Goal: Task Accomplishment & Management: Complete application form

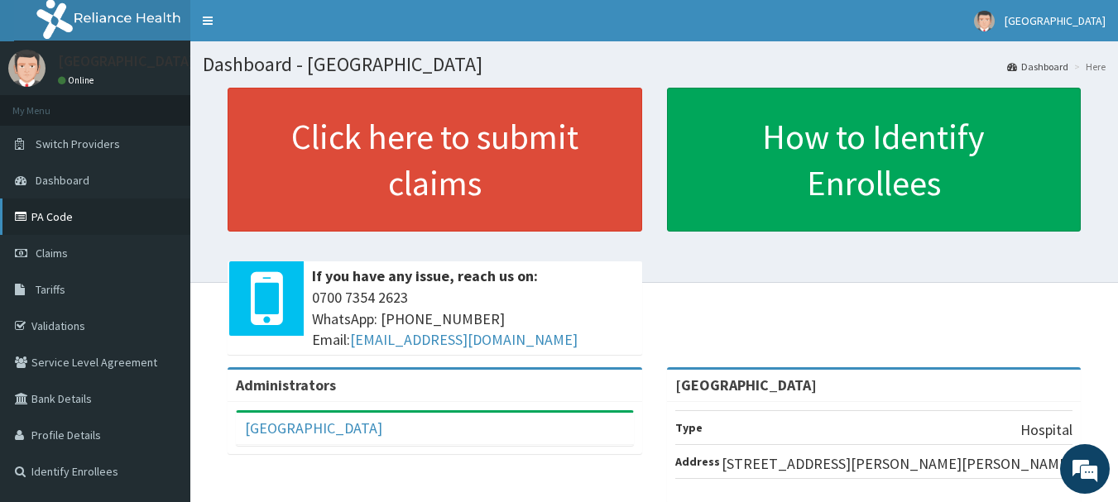
click at [74, 213] on link "PA Code" at bounding box center [95, 217] width 190 height 36
click at [57, 256] on span "Claims" at bounding box center [52, 253] width 32 height 15
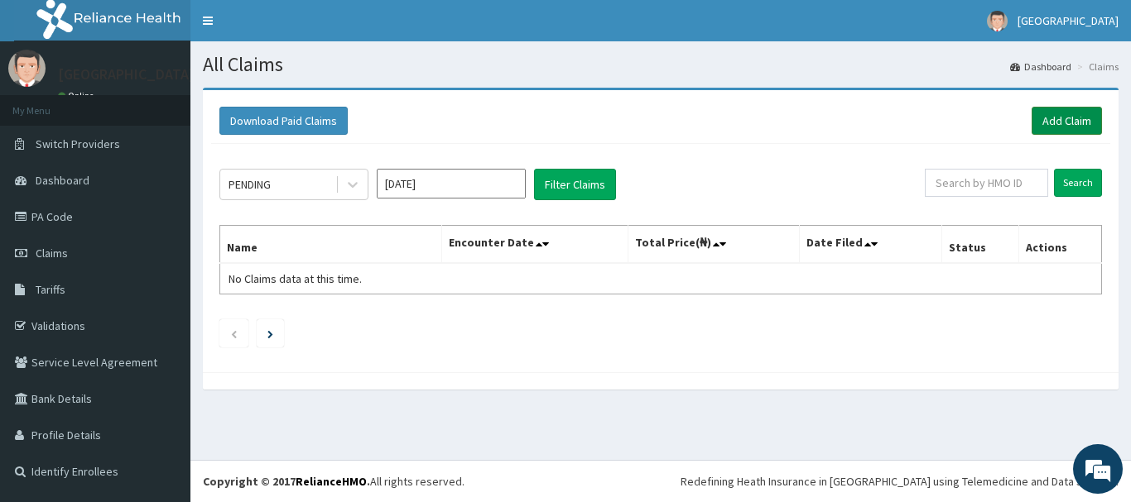
click at [1068, 120] on link "Add Claim" at bounding box center [1066, 121] width 70 height 28
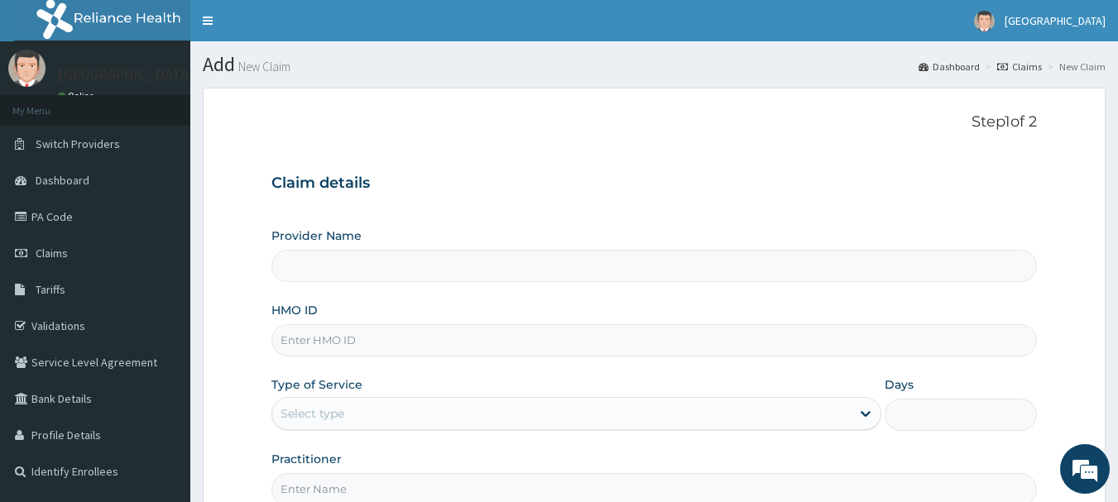
type input "[GEOGRAPHIC_DATA]"
click at [431, 343] on input "HMO ID" at bounding box center [654, 340] width 766 height 32
paste input "chl/10554/c"
click at [431, 343] on input "chl/10554/c" at bounding box center [654, 340] width 766 height 32
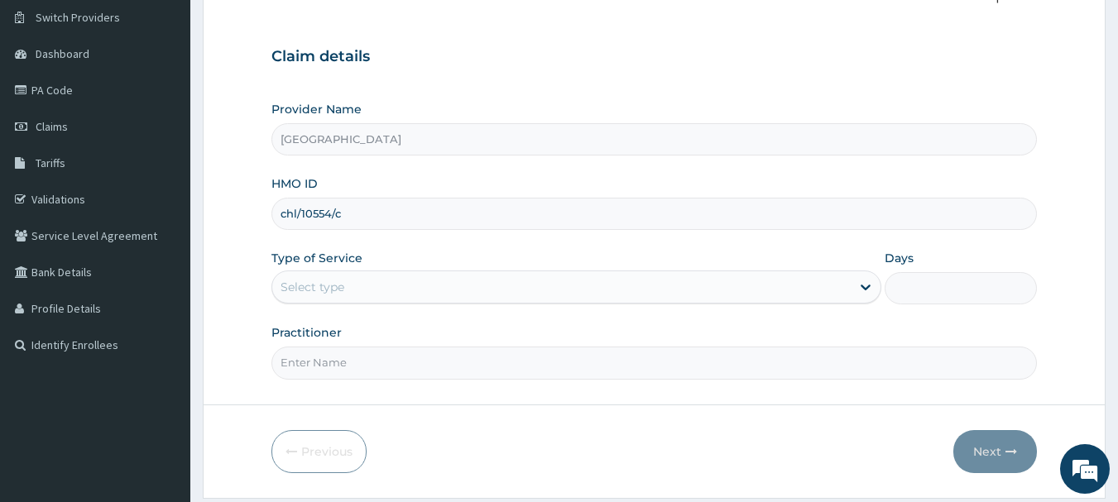
scroll to position [136, 0]
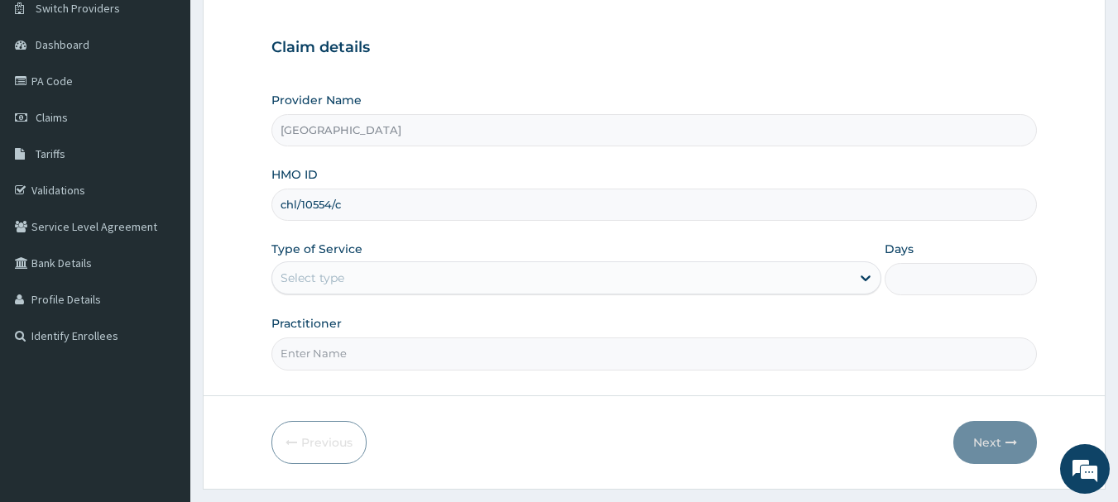
type input "chl/10554/c"
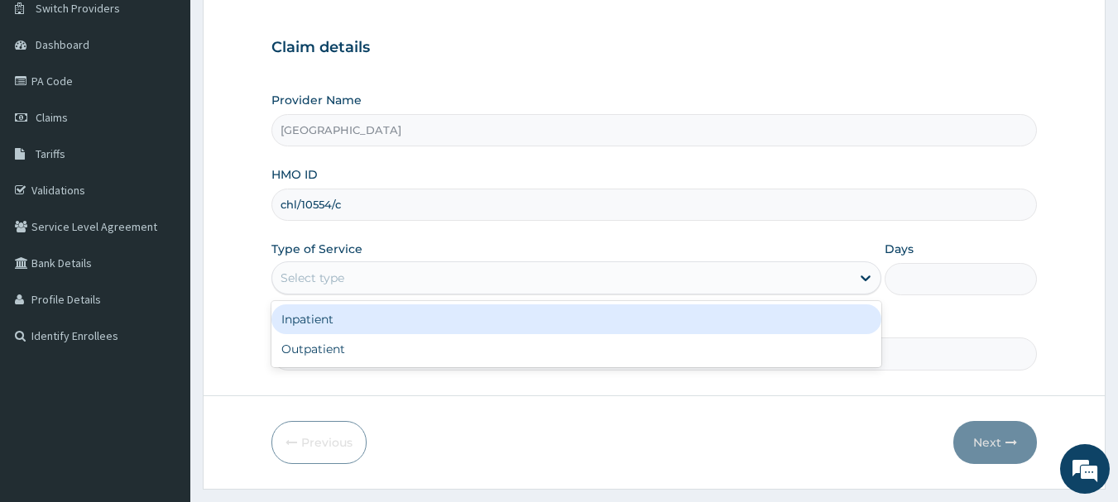
click at [563, 285] on div "Select type" at bounding box center [561, 278] width 579 height 26
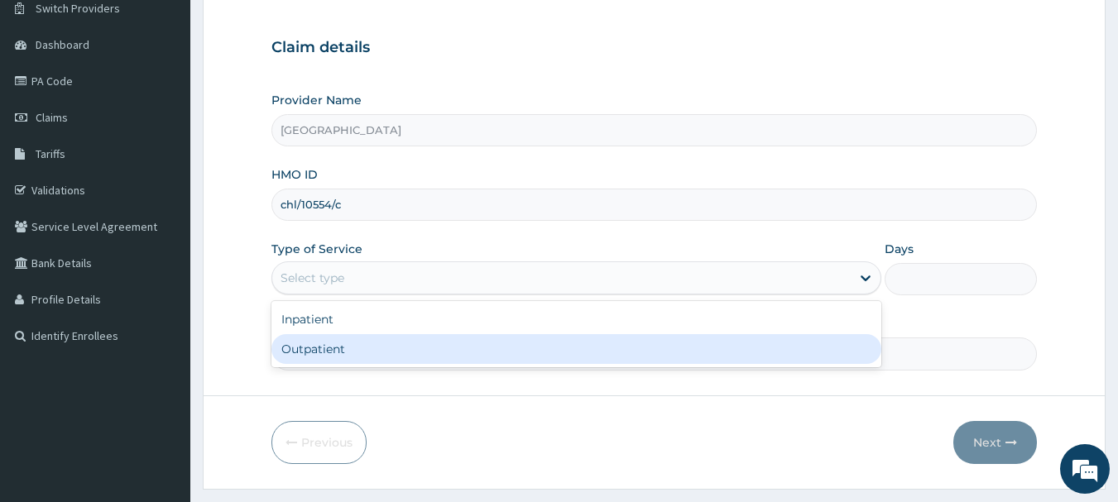
click at [499, 358] on div "Outpatient" at bounding box center [576, 349] width 610 height 30
type input "1"
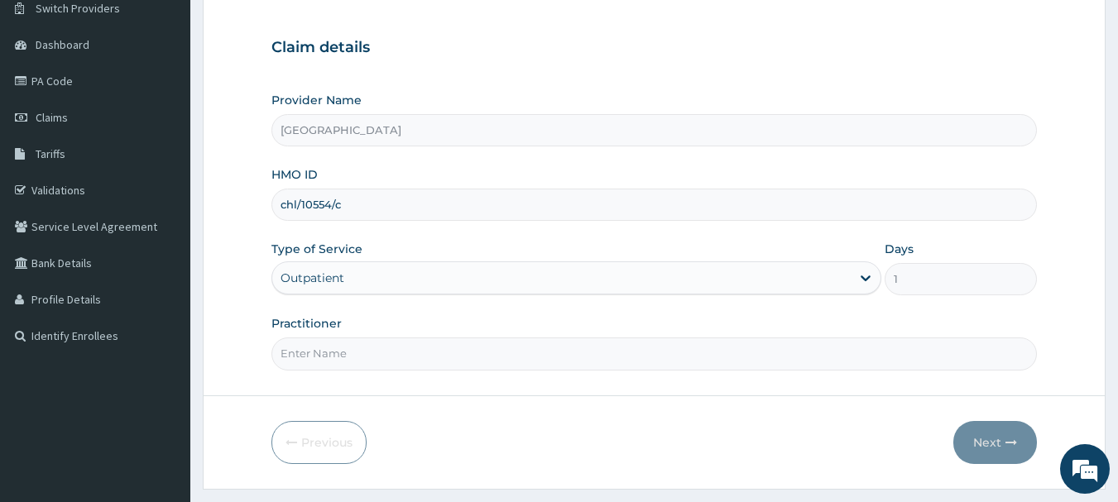
click at [478, 358] on input "Practitioner" at bounding box center [654, 354] width 766 height 32
type input "DR YUSUF"
click at [424, 396] on div at bounding box center [654, 396] width 901 height 1
click at [1020, 431] on button "Next" at bounding box center [995, 442] width 84 height 43
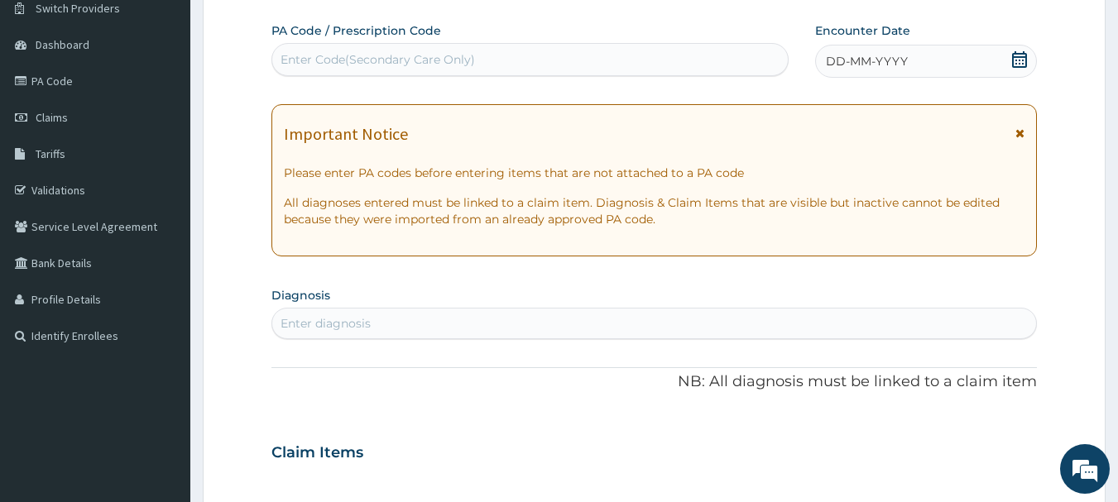
click at [651, 46] on div "Enter Code(Secondary Care Only)" at bounding box center [530, 59] width 516 height 26
paste input "PA/A396E3"
type input "PA/A396E3"
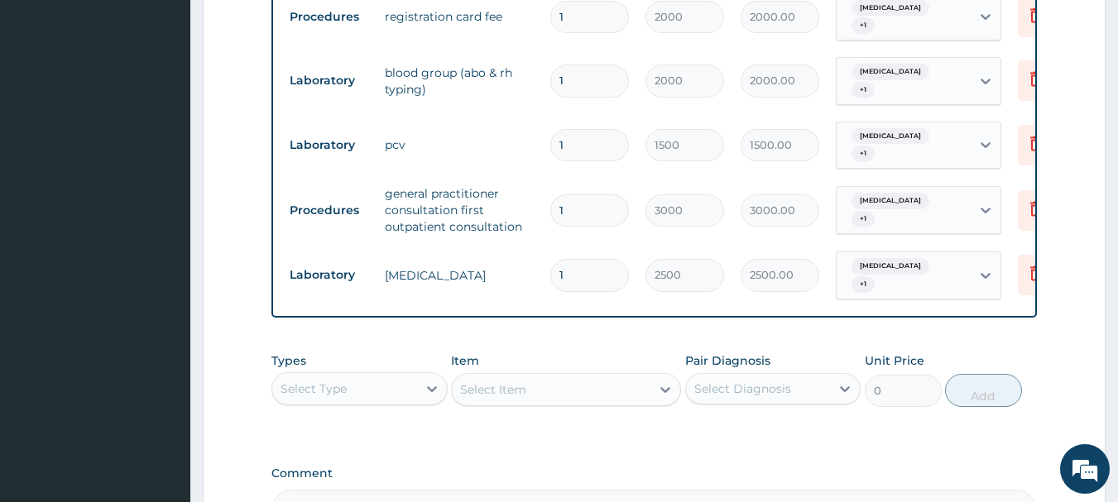
scroll to position [862, 0]
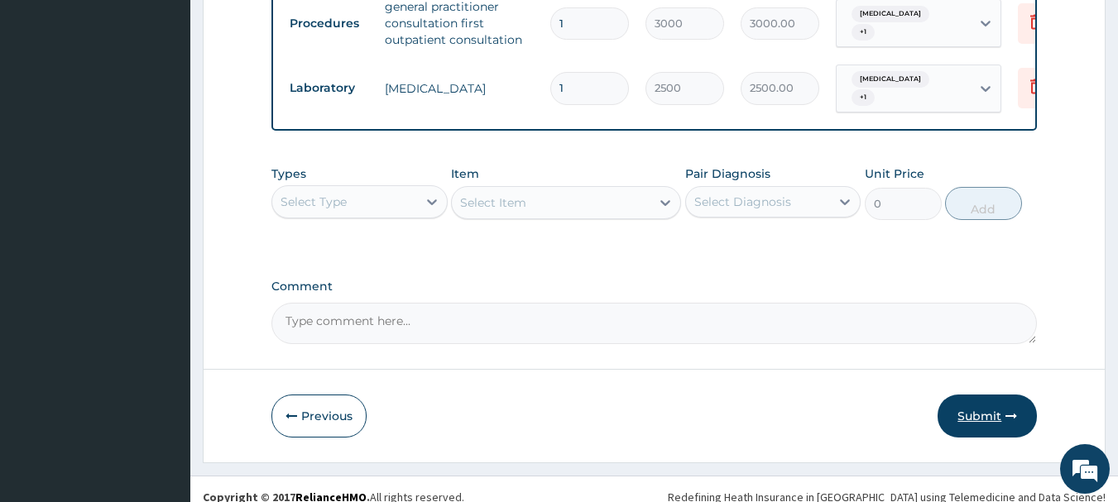
click at [969, 395] on button "Submit" at bounding box center [987, 416] width 99 height 43
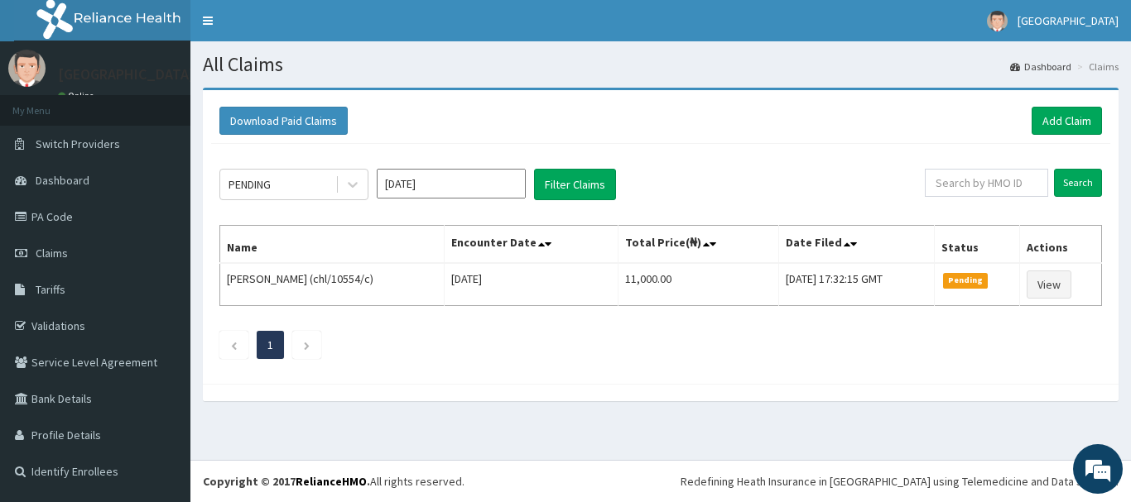
click at [969, 385] on div at bounding box center [660, 392] width 915 height 17
